Goal: Navigation & Orientation: Find specific page/section

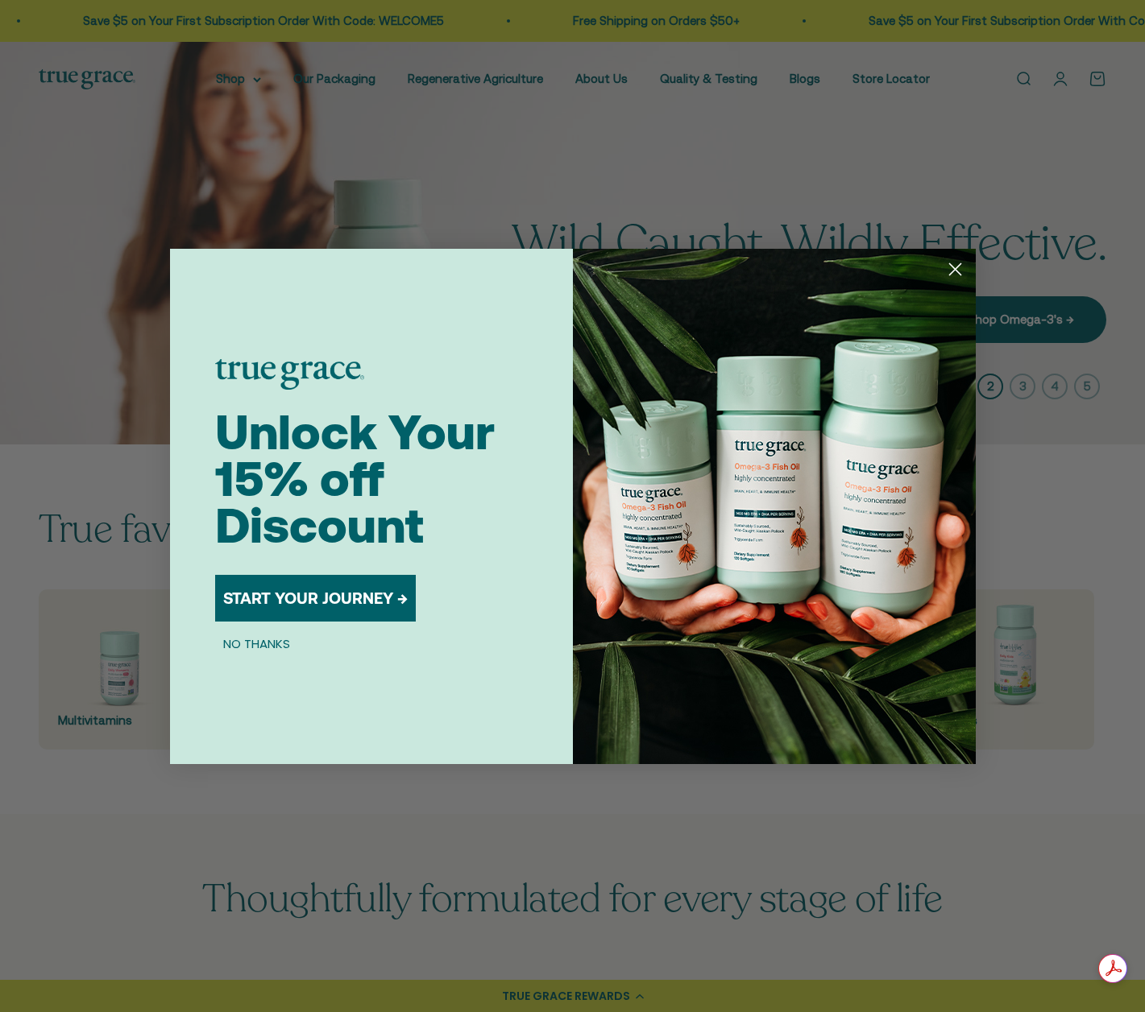
click at [953, 271] on icon "Close dialog" at bounding box center [954, 268] width 11 height 11
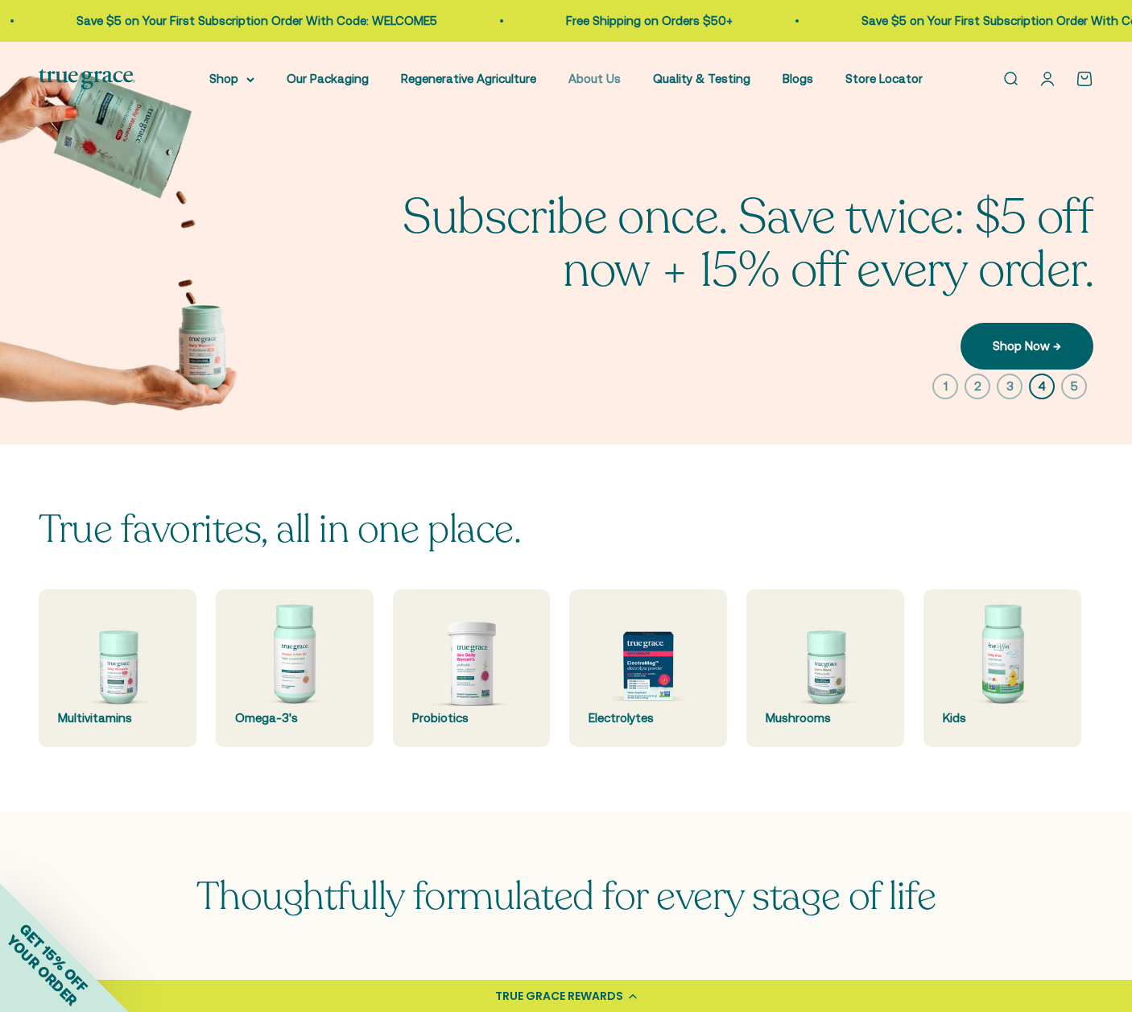
click at [601, 77] on link "About Us" at bounding box center [595, 79] width 52 height 14
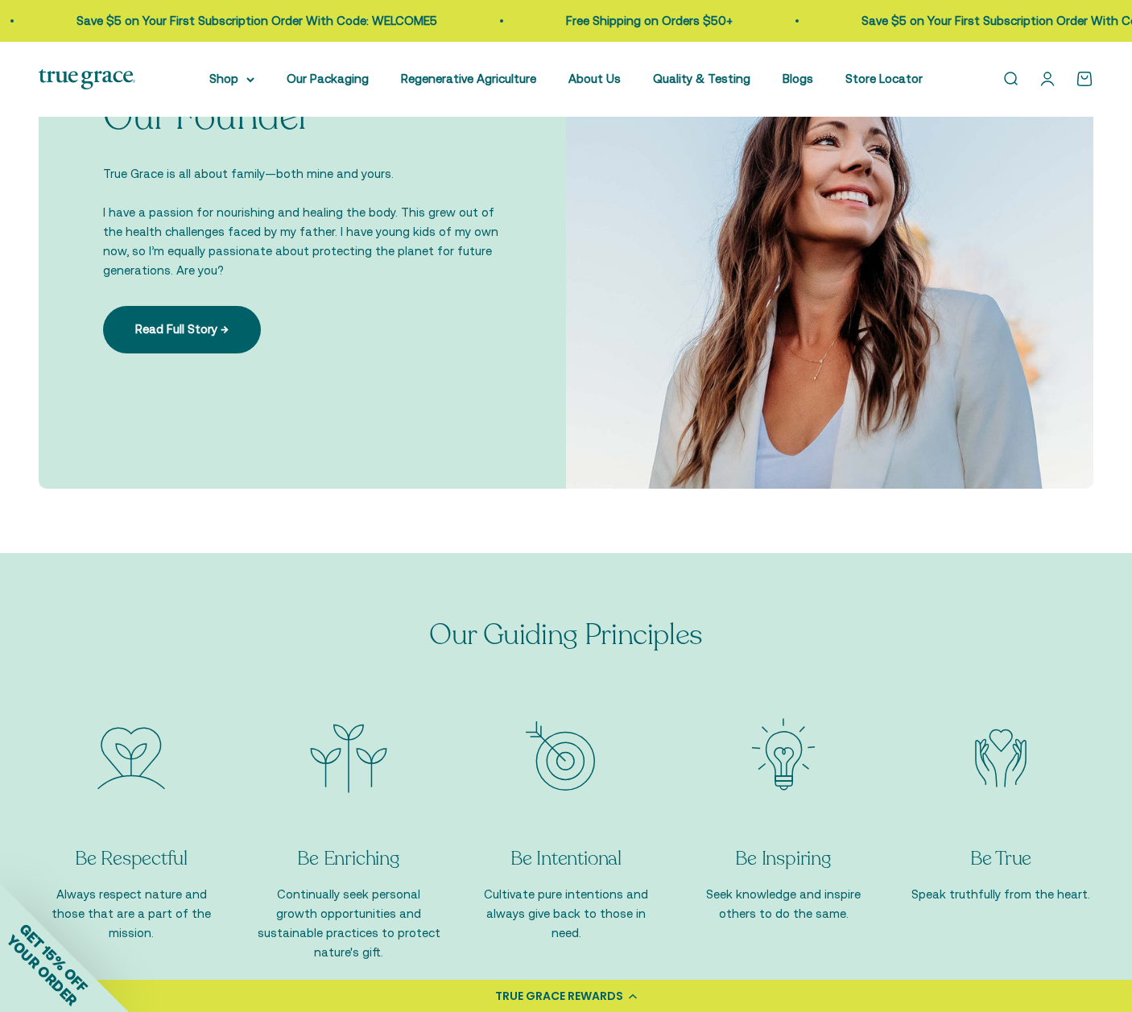
scroll to position [1128, 0]
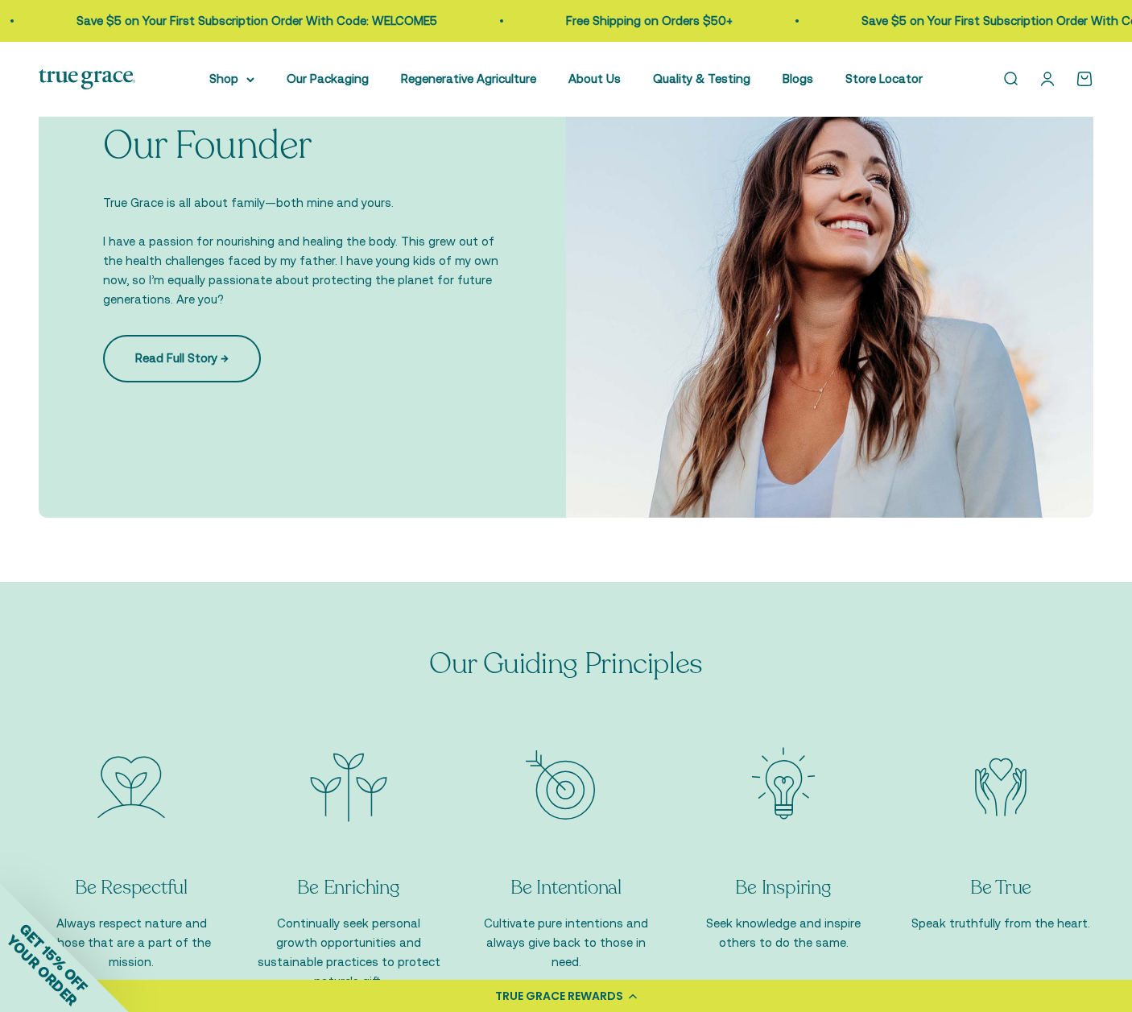
click at [168, 348] on link "Read Full Story →" at bounding box center [182, 358] width 158 height 47
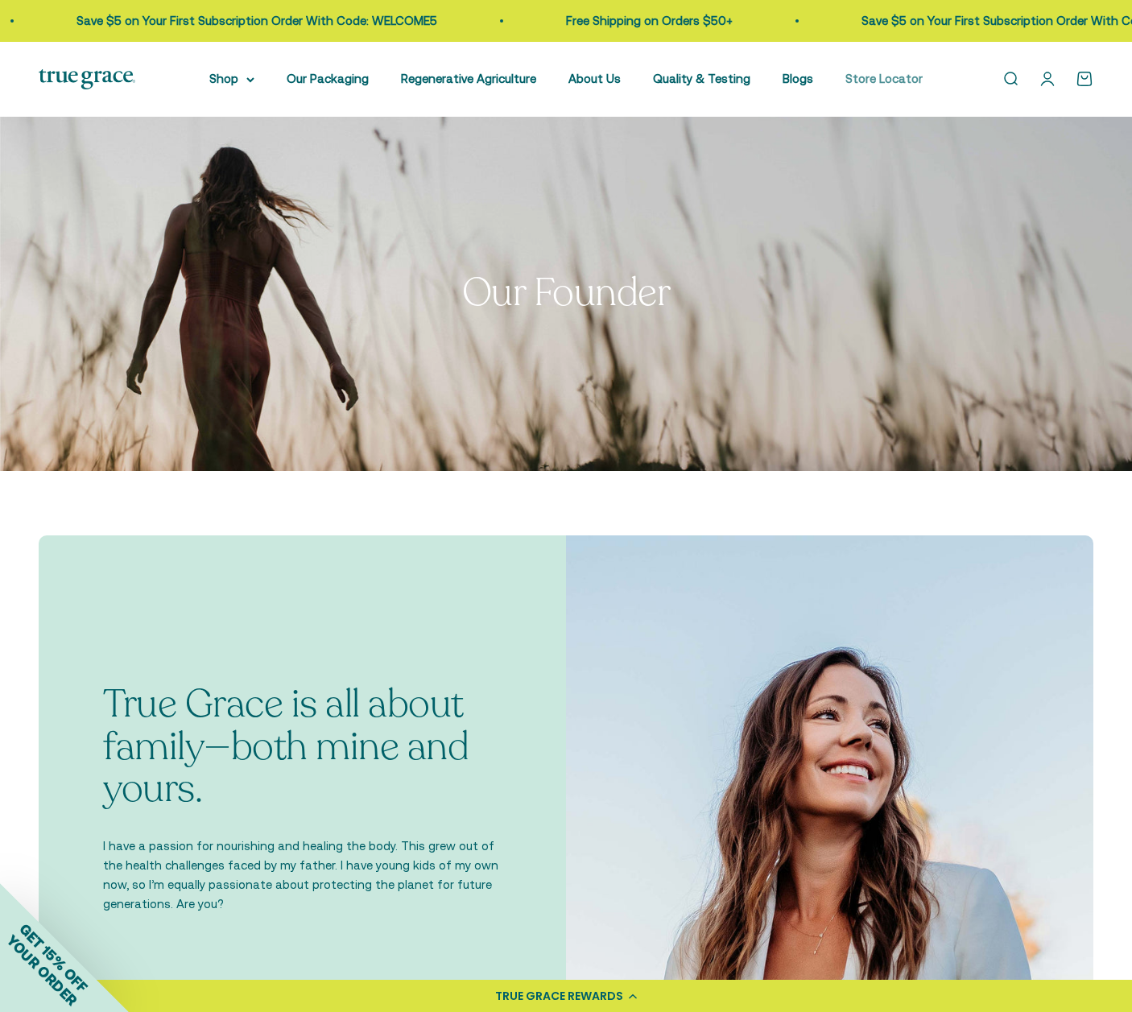
click at [863, 77] on link "Store Locator" at bounding box center [884, 79] width 77 height 14
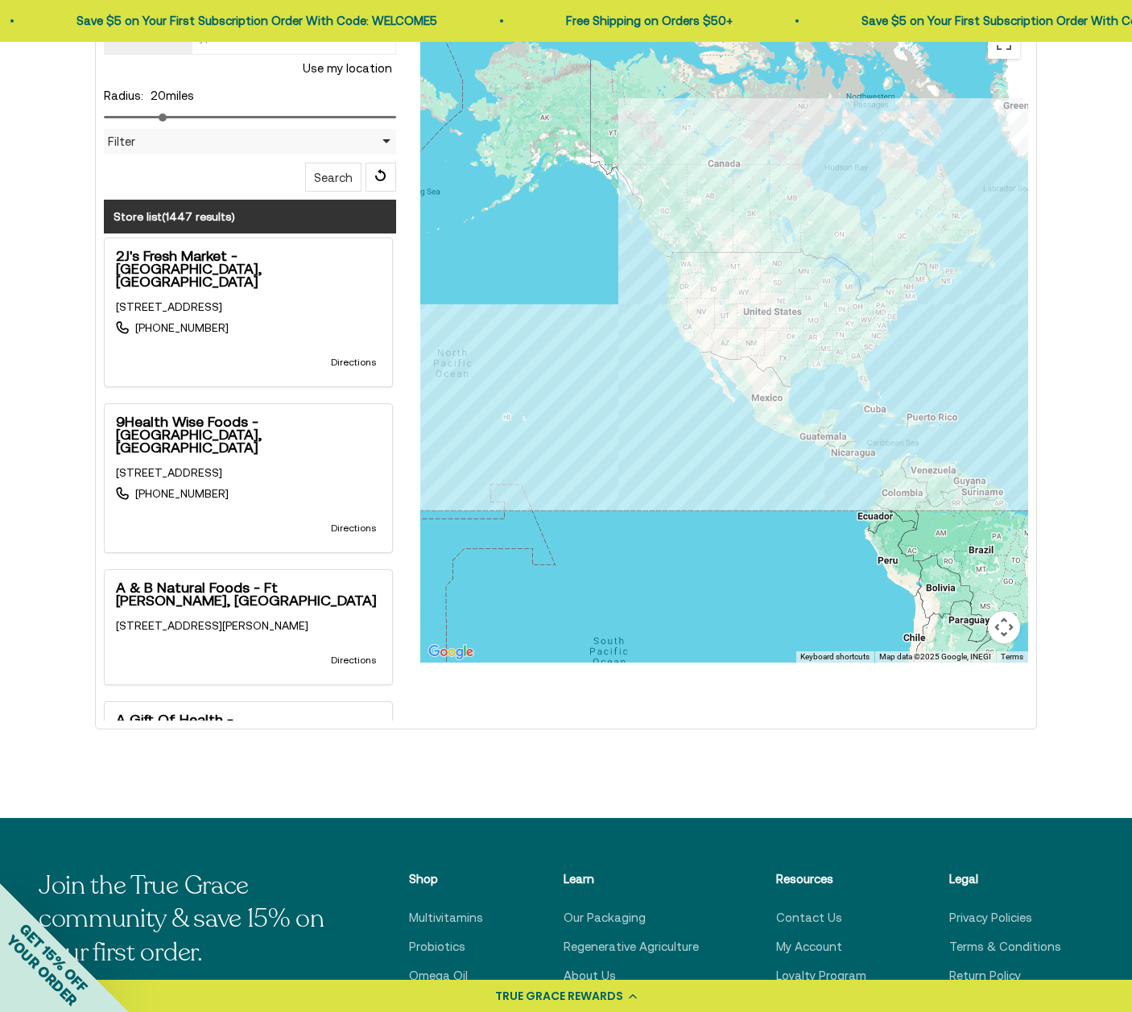
scroll to position [483, 0]
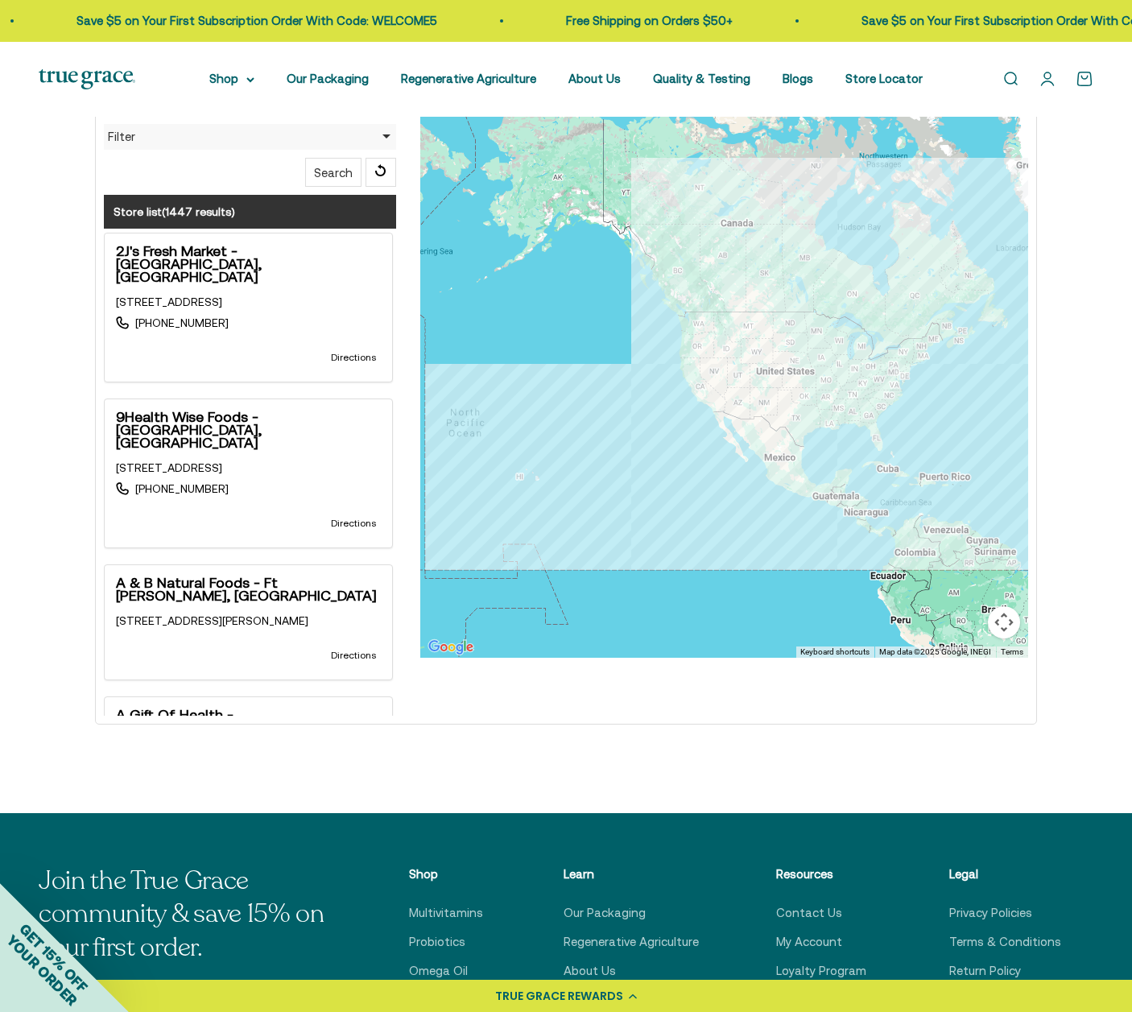
drag, startPoint x: 770, startPoint y: 230, endPoint x: 799, endPoint y: 303, distance: 78.1
click at [785, 296] on div at bounding box center [724, 336] width 608 height 644
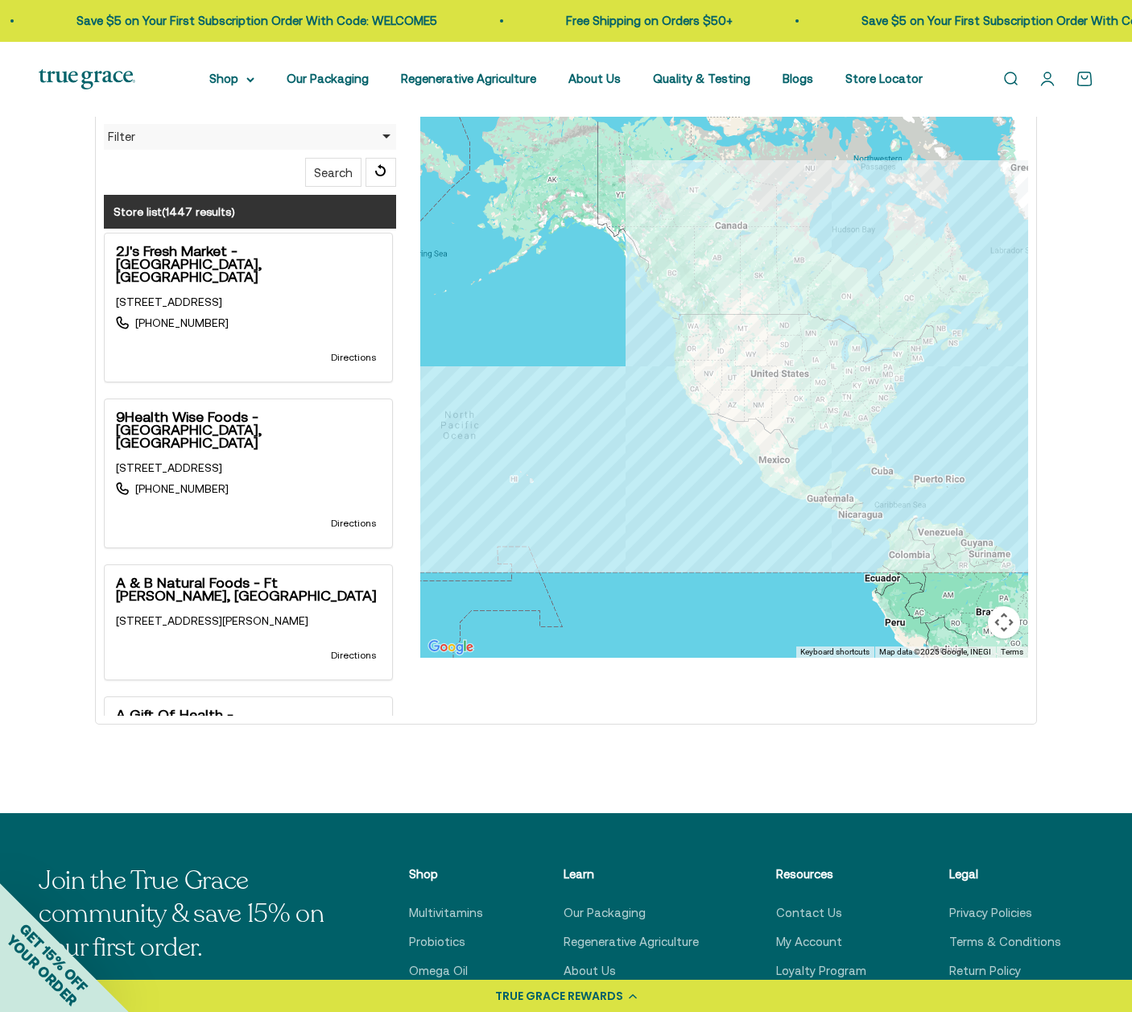
click at [743, 302] on div at bounding box center [724, 336] width 608 height 644
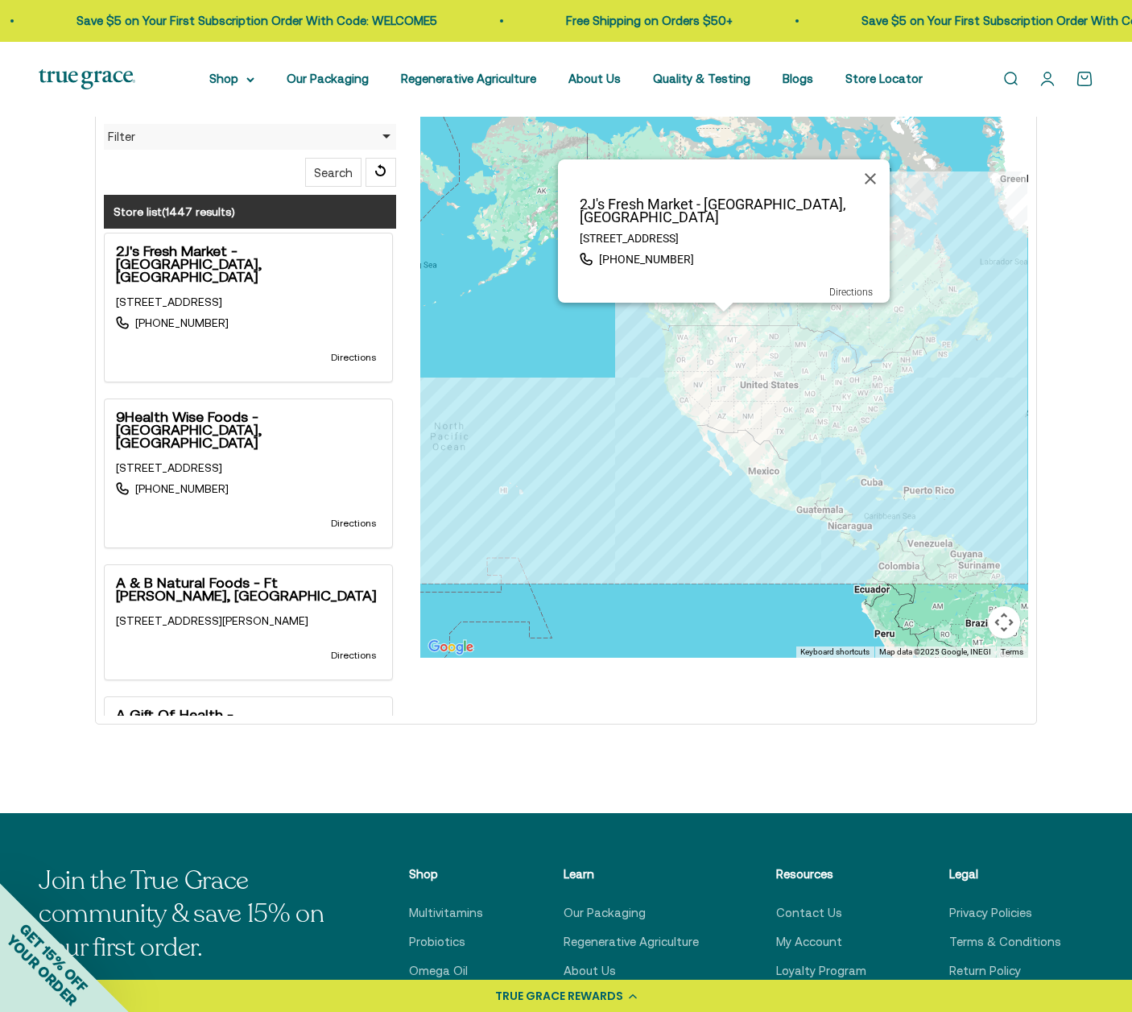
click at [869, 188] on button "Close" at bounding box center [870, 178] width 39 height 39
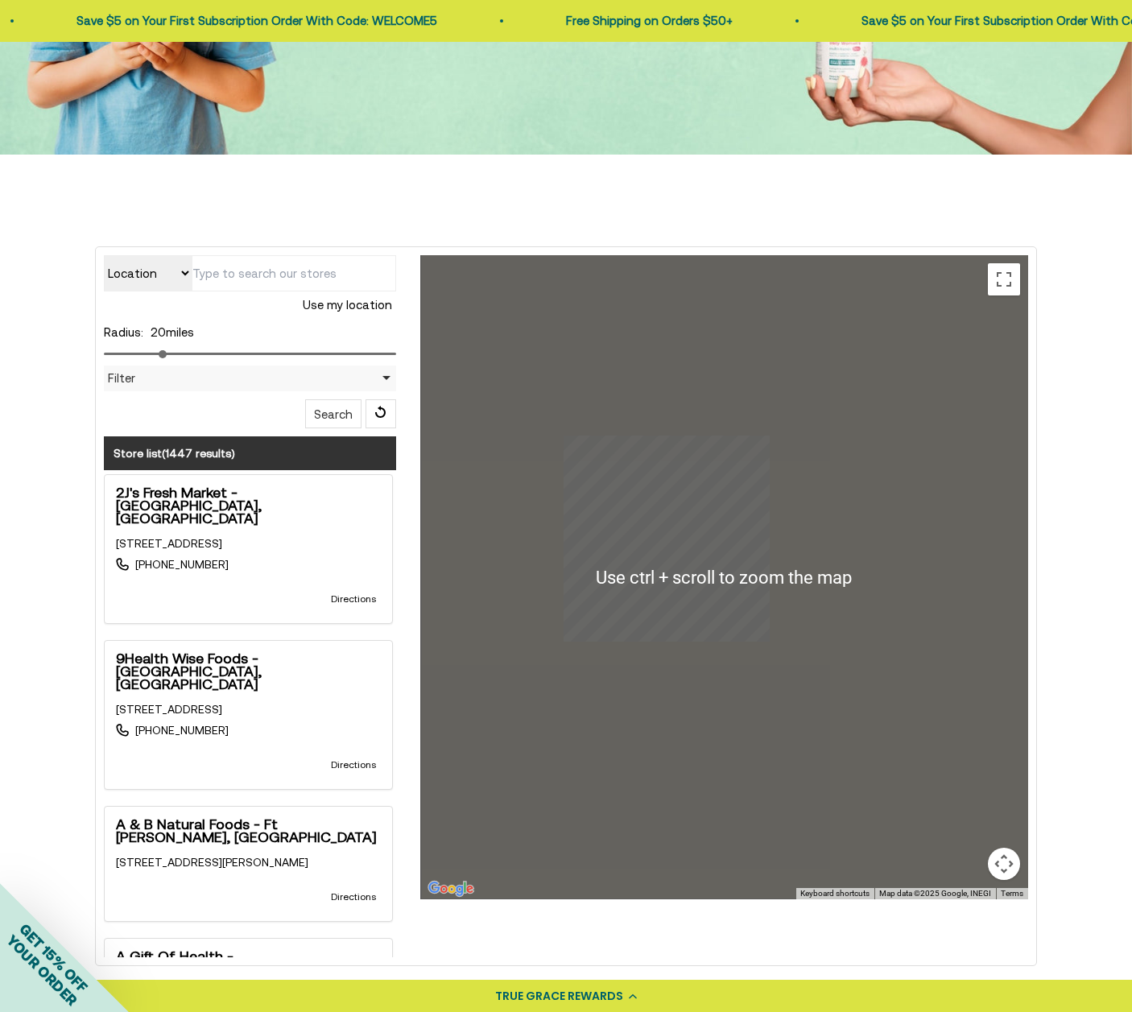
scroll to position [81, 0]
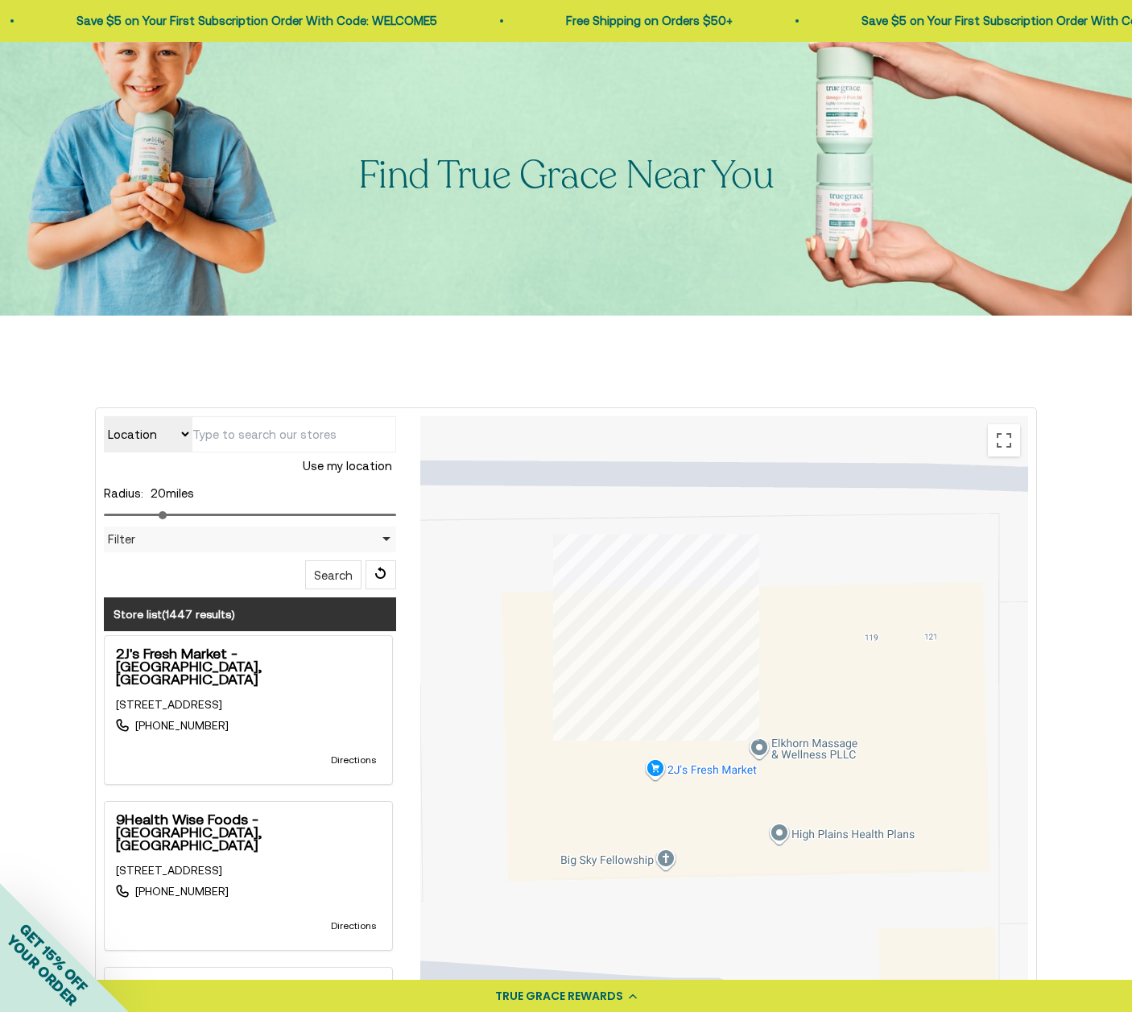
drag, startPoint x: 882, startPoint y: 825, endPoint x: 865, endPoint y: 746, distance: 80.7
click at [865, 746] on div at bounding box center [724, 738] width 608 height 644
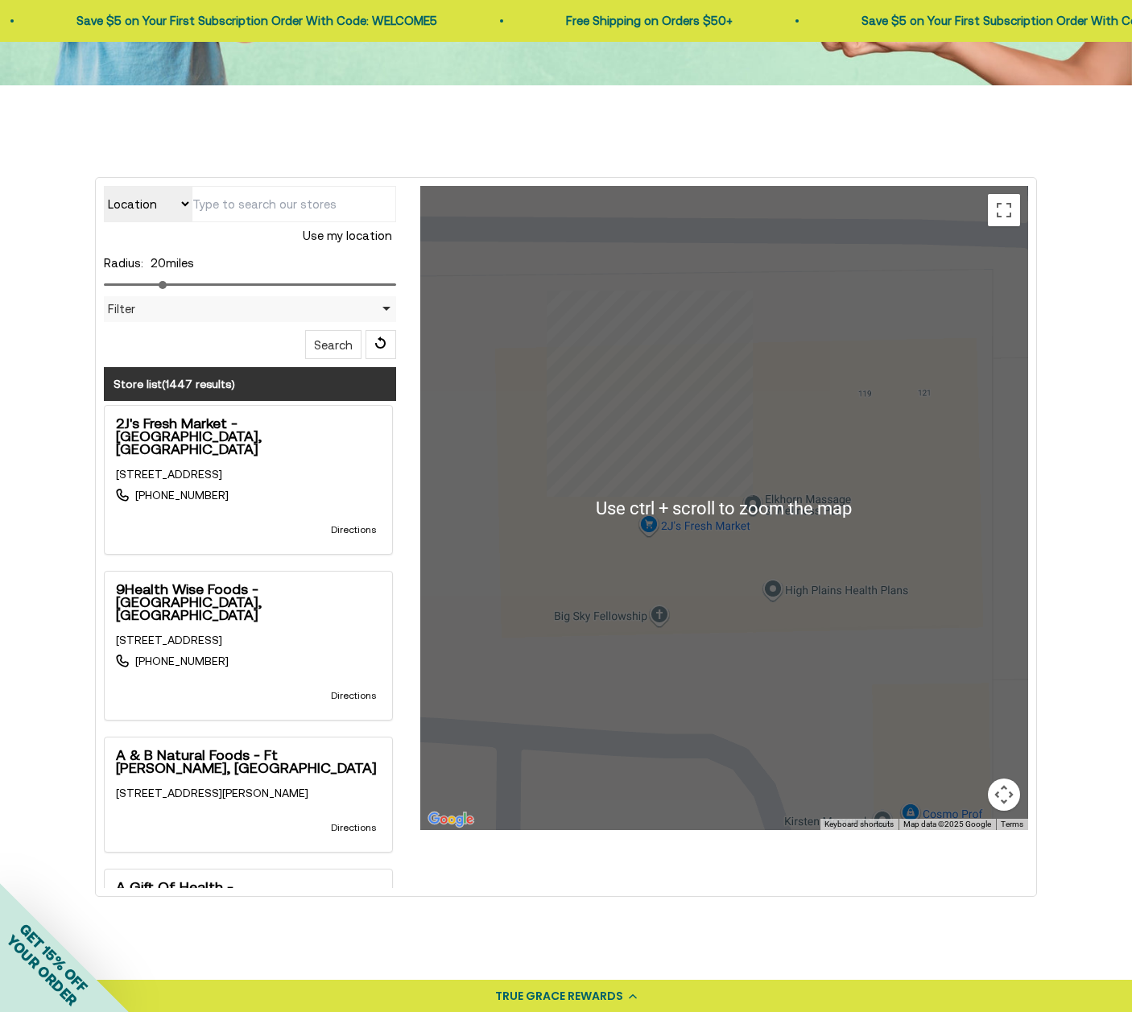
scroll to position [322, 0]
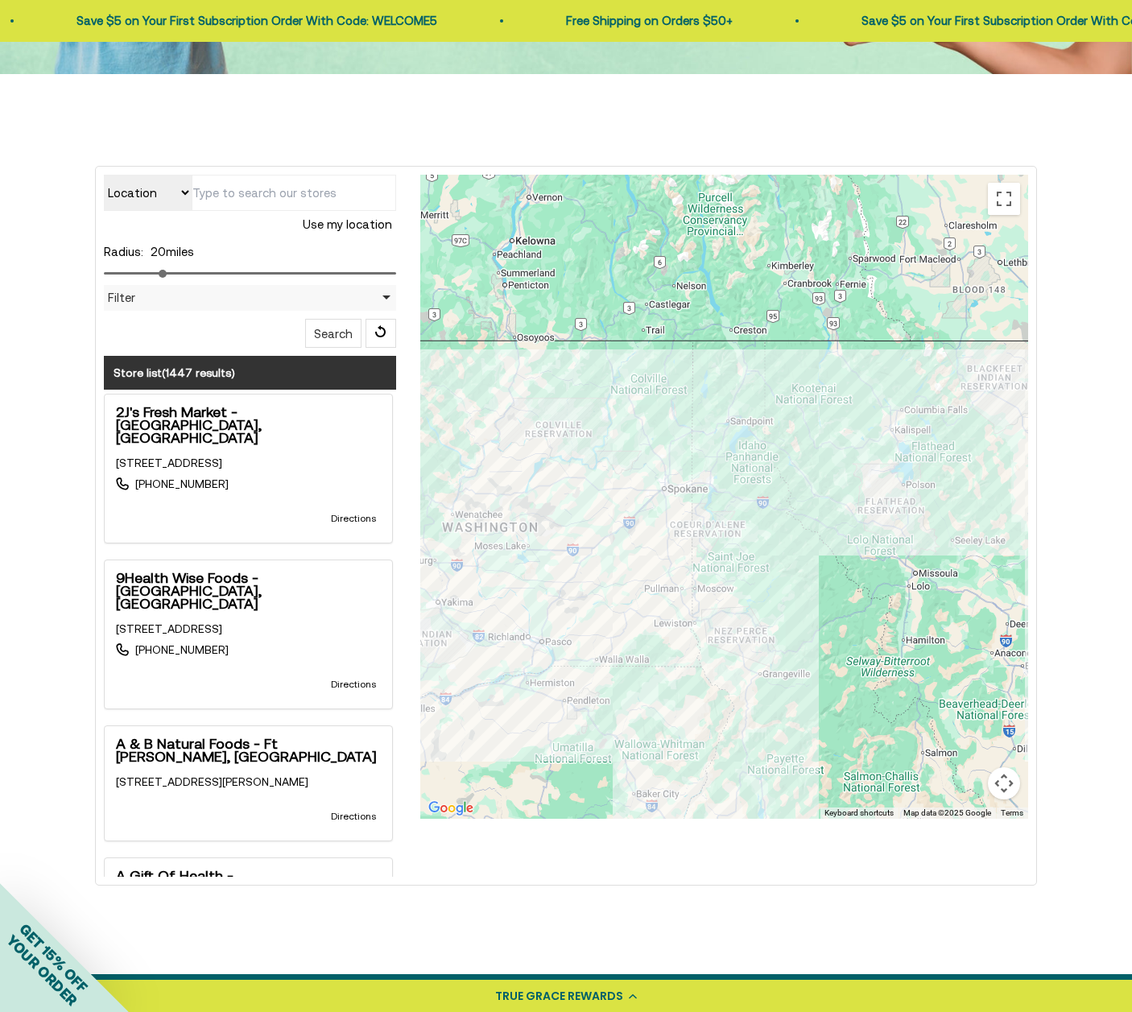
drag, startPoint x: 545, startPoint y: 567, endPoint x: 950, endPoint y: 569, distance: 404.3
click at [950, 569] on div at bounding box center [724, 497] width 608 height 644
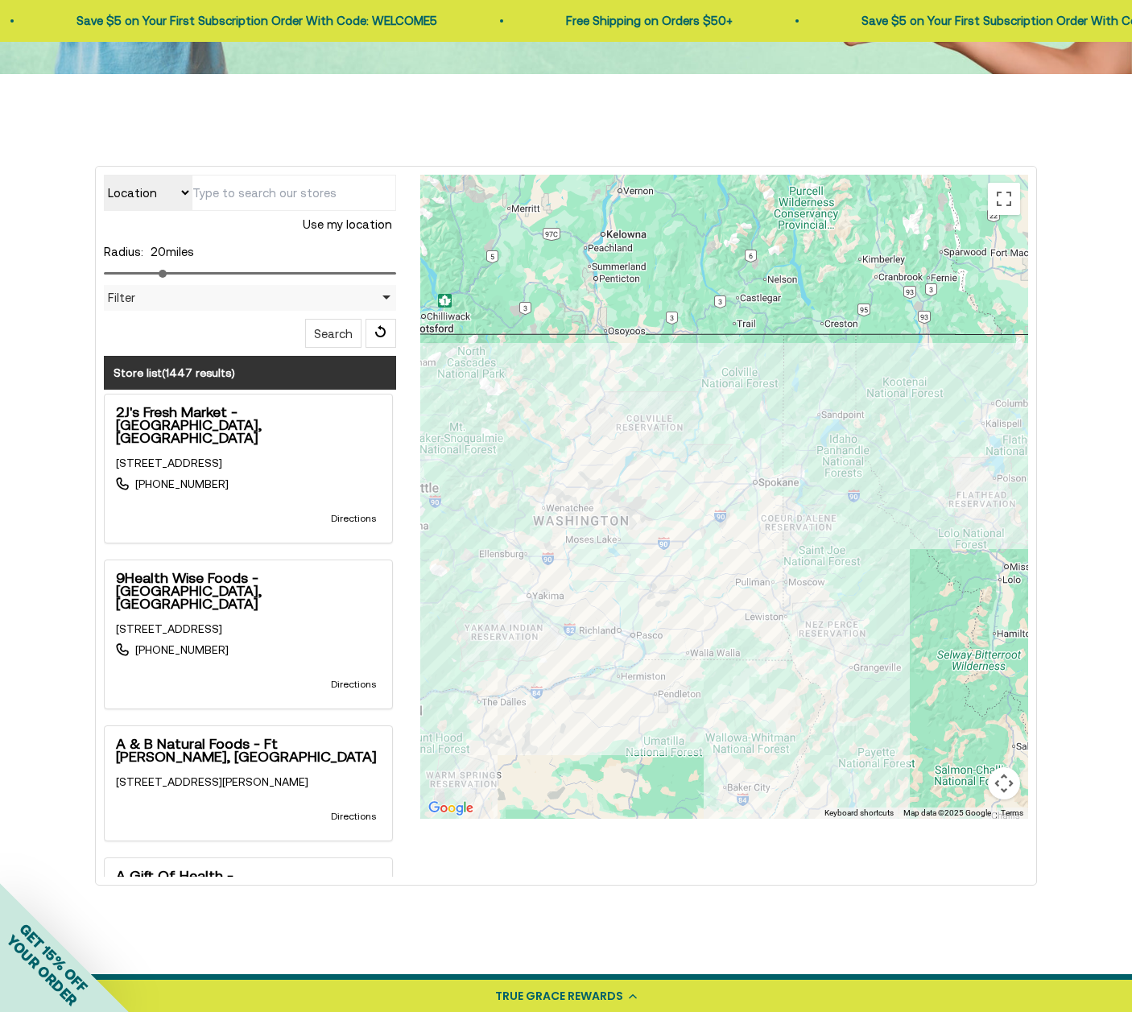
drag, startPoint x: 664, startPoint y: 503, endPoint x: 364, endPoint y: 483, distance: 300.3
click at [364, 483] on div "Location Store name Use my location Radius: 20 miles Filter Filter by Country A…" at bounding box center [566, 526] width 949 height 702
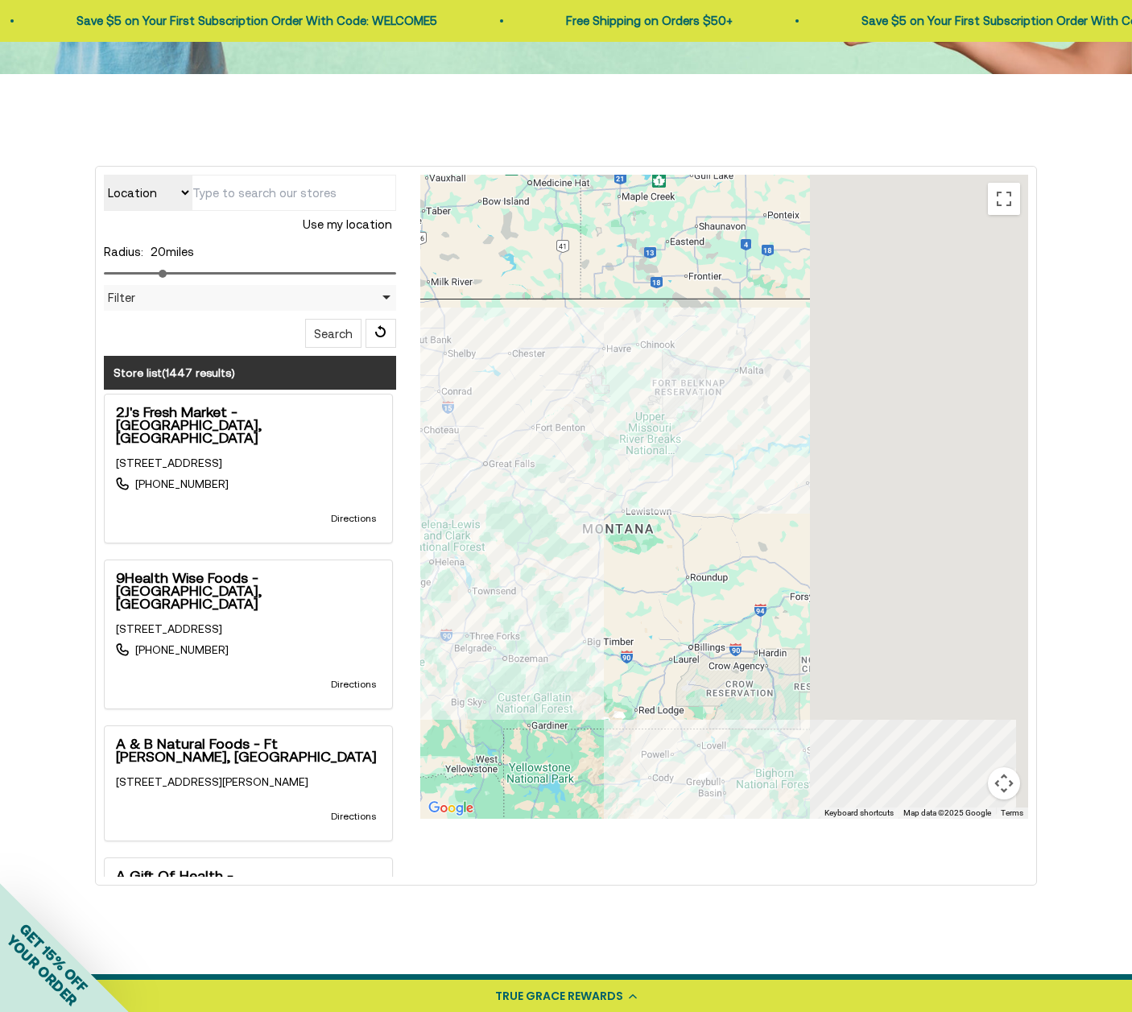
drag, startPoint x: 876, startPoint y: 449, endPoint x: 480, endPoint y: 447, distance: 396.3
click at [391, 416] on div "Location Store name Use my location Radius: 20 miles Filter Filter by Country A…" at bounding box center [566, 526] width 949 height 702
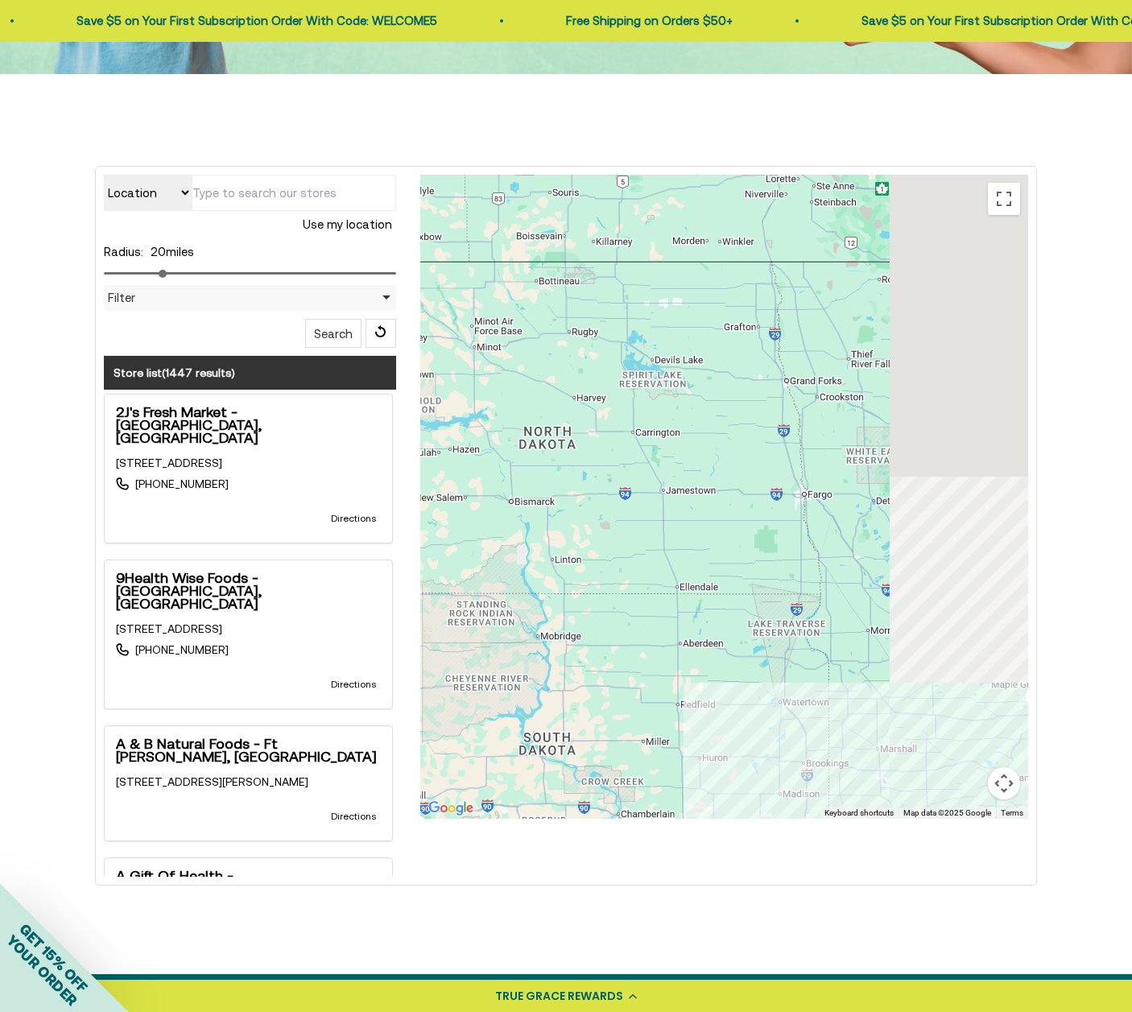
drag, startPoint x: 971, startPoint y: 496, endPoint x: 318, endPoint y: 455, distance: 654.5
click at [318, 455] on div "Location Store name Use my location Radius: 20 miles Filter Filter by Country A…" at bounding box center [566, 526] width 949 height 702
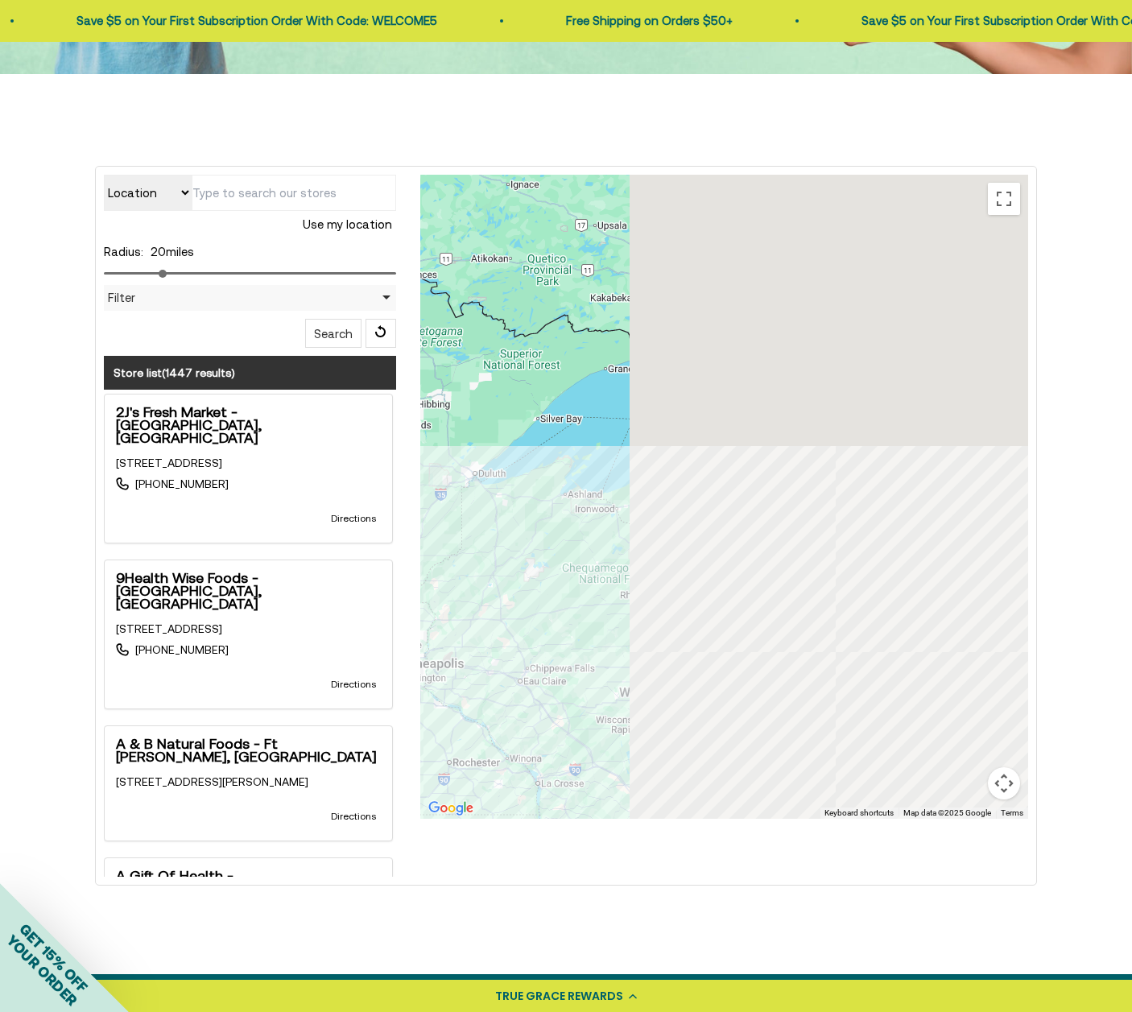
drag, startPoint x: 996, startPoint y: 478, endPoint x: 275, endPoint y: 447, distance: 721.5
click at [275, 447] on div "Location Store name Use my location Radius: 20 miles Filter Filter by Country A…" at bounding box center [566, 526] width 949 height 702
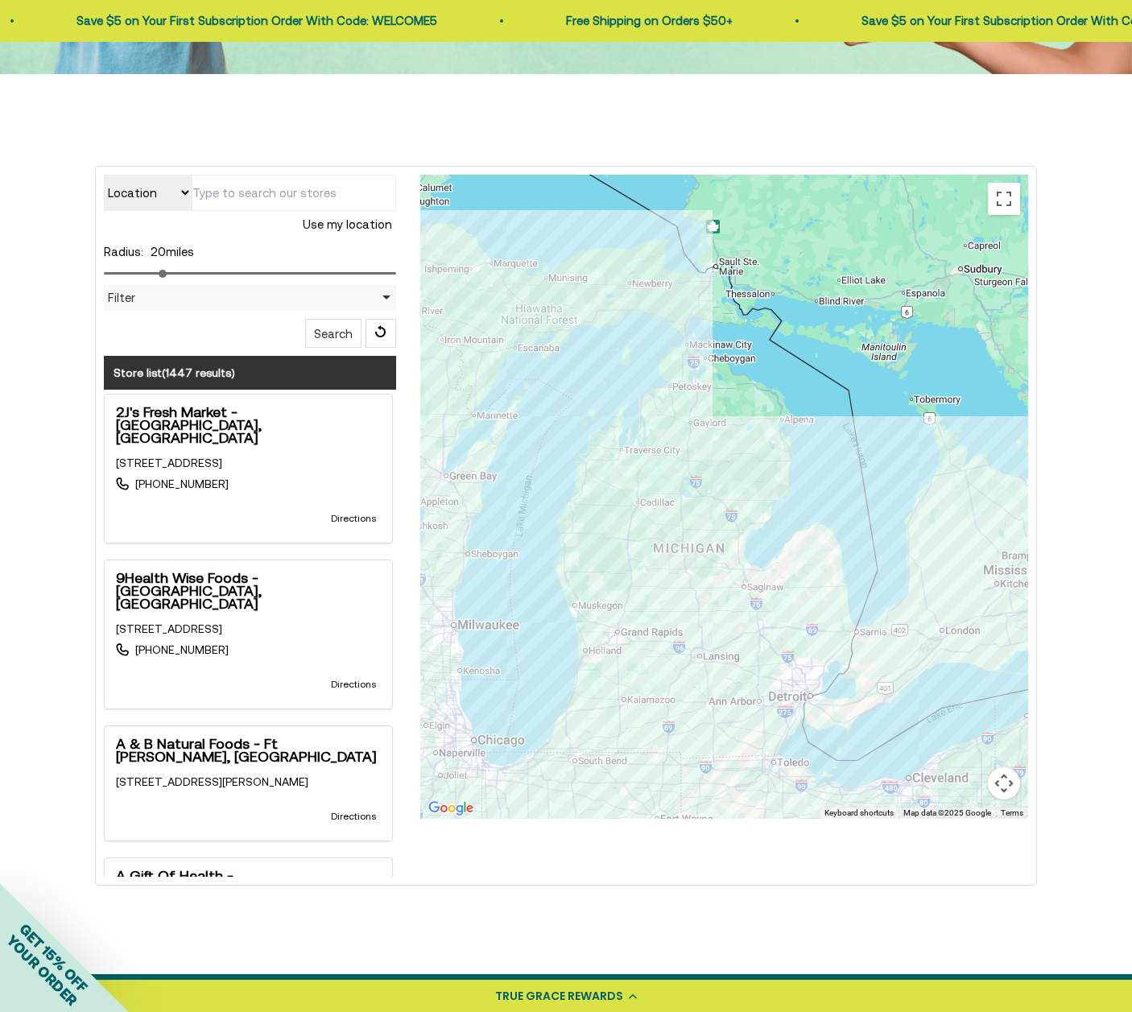
drag, startPoint x: 952, startPoint y: 685, endPoint x: 792, endPoint y: 425, distance: 304.9
click at [789, 423] on div at bounding box center [724, 497] width 608 height 644
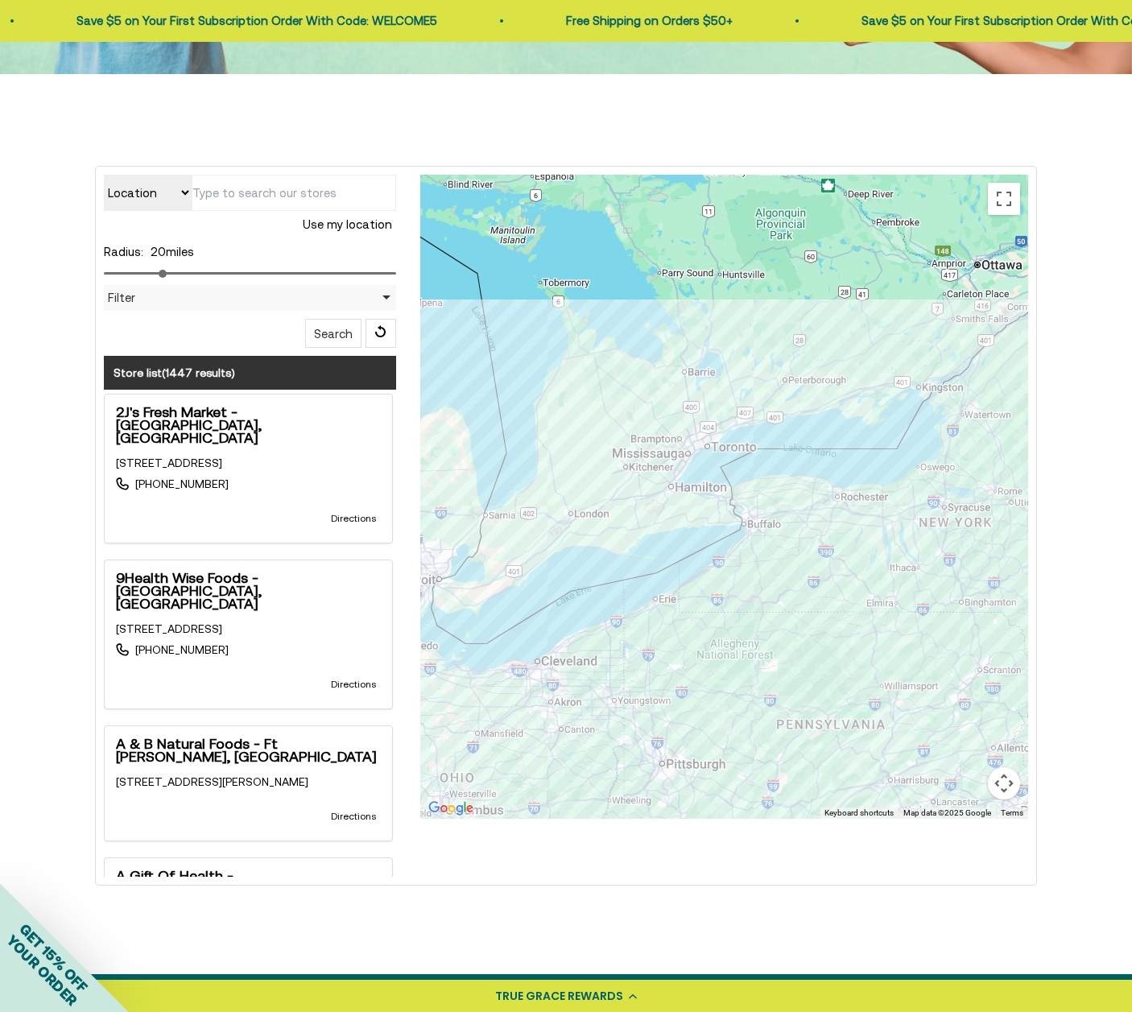
drag, startPoint x: 967, startPoint y: 506, endPoint x: 609, endPoint y: 420, distance: 367.7
click at [609, 420] on div at bounding box center [724, 497] width 608 height 644
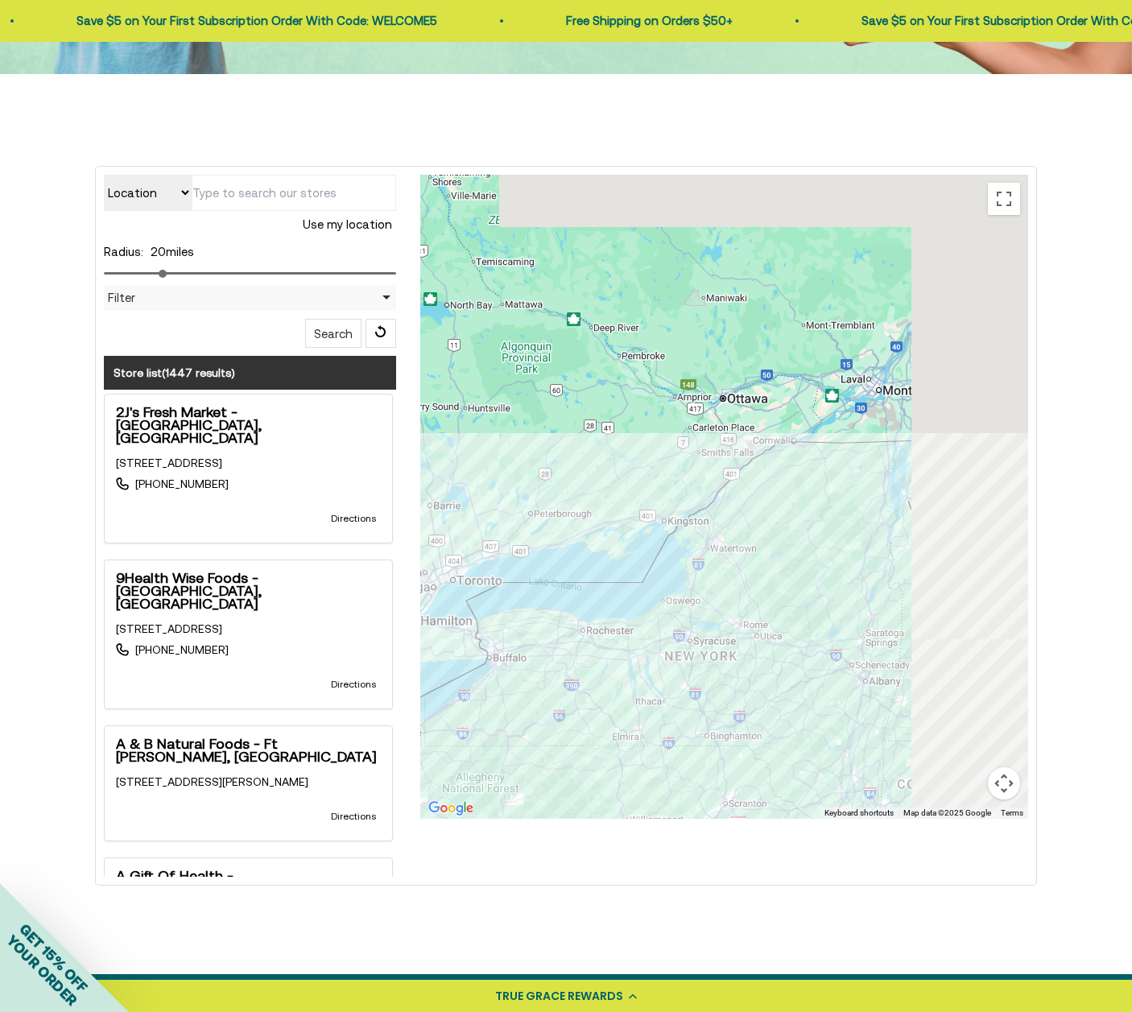
drag, startPoint x: 910, startPoint y: 363, endPoint x: 576, endPoint y: 543, distance: 379.5
click at [576, 543] on div at bounding box center [724, 497] width 608 height 644
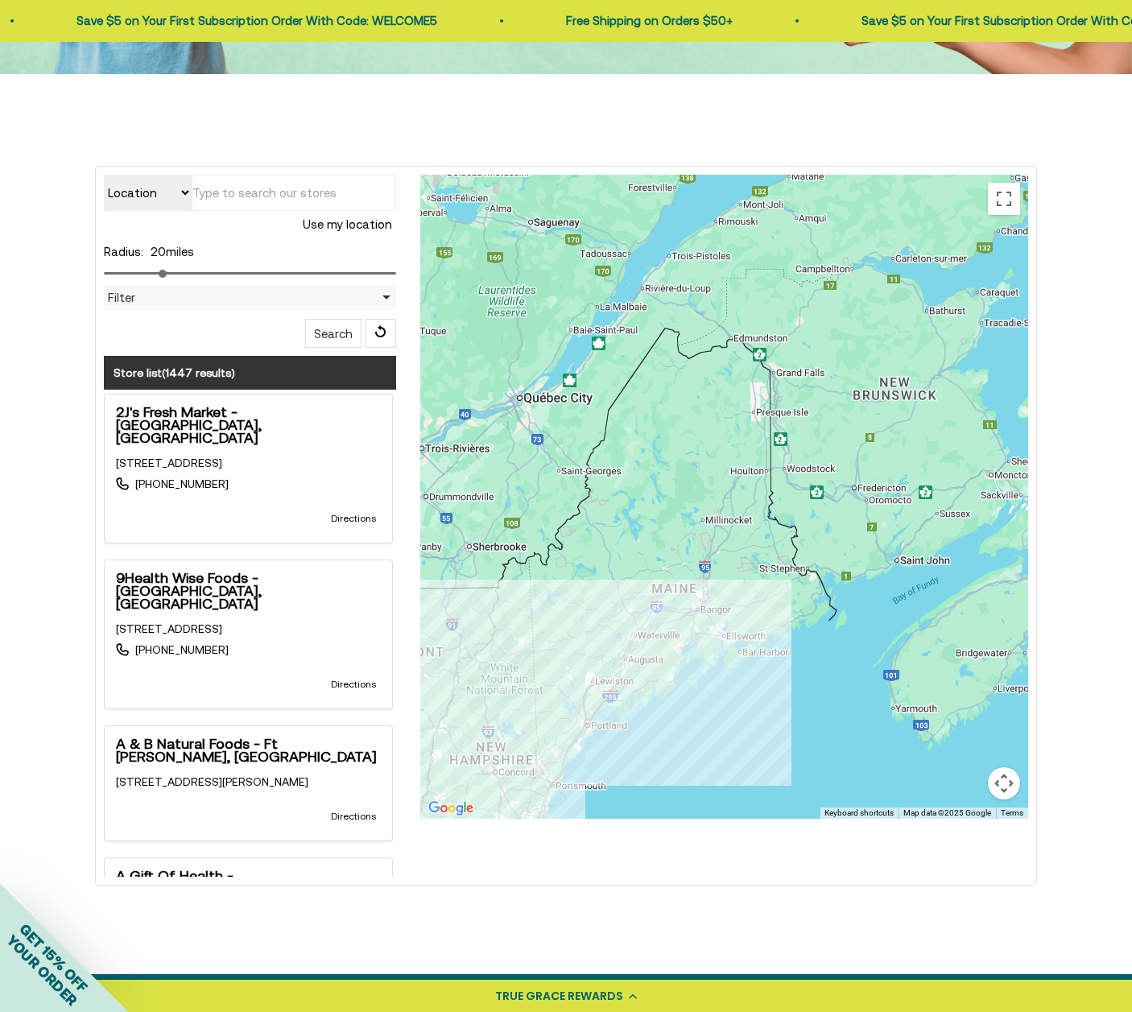
drag, startPoint x: 923, startPoint y: 401, endPoint x: 551, endPoint y: 488, distance: 382.1
click at [551, 488] on div at bounding box center [724, 497] width 608 height 644
click at [14, 379] on div "Location Store name Use my location Radius: 20 miles Filter Filter by Country A…" at bounding box center [566, 524] width 1132 height 900
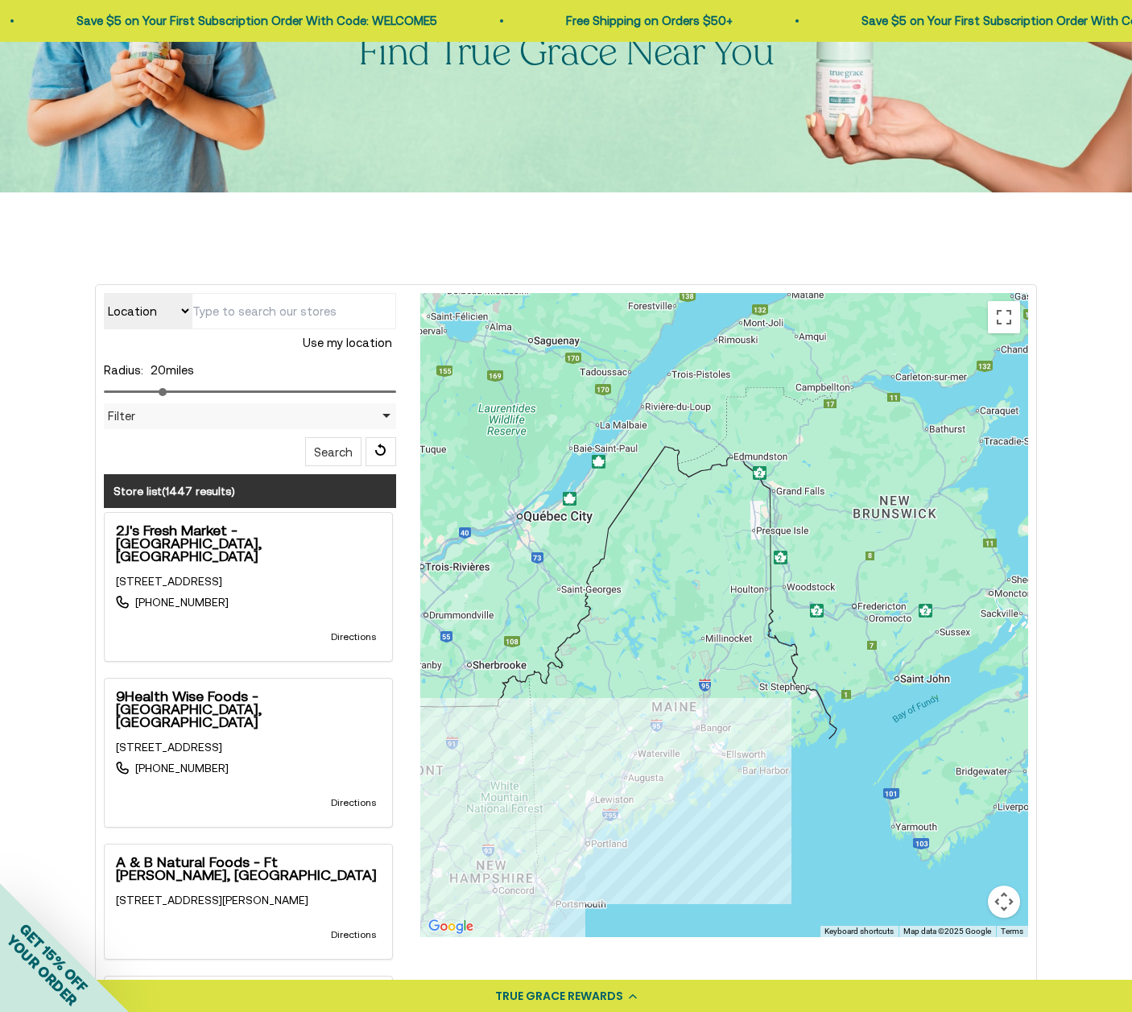
scroll to position [0, 0]
